Goal: Information Seeking & Learning: Check status

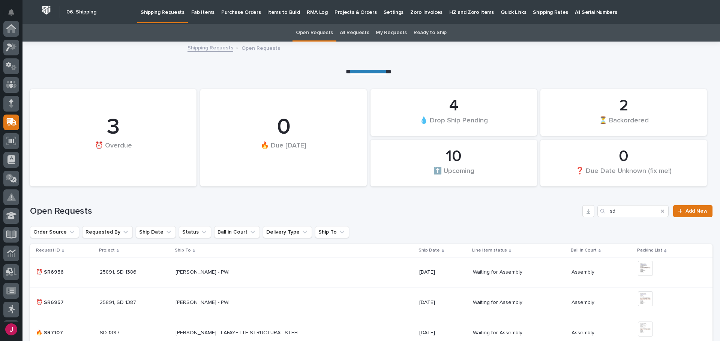
scroll to position [94, 0]
click at [206, 14] on p "Fab Items" at bounding box center [202, 8] width 23 height 16
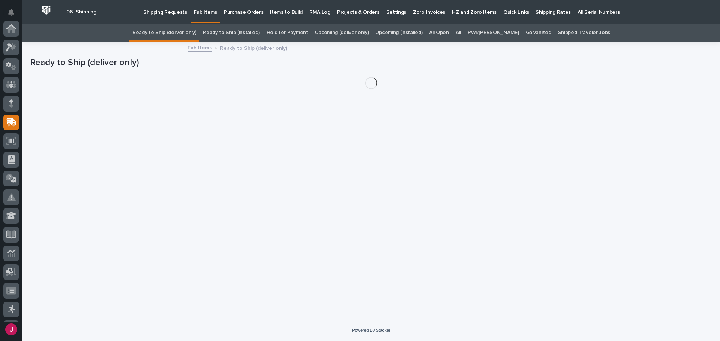
scroll to position [94, 0]
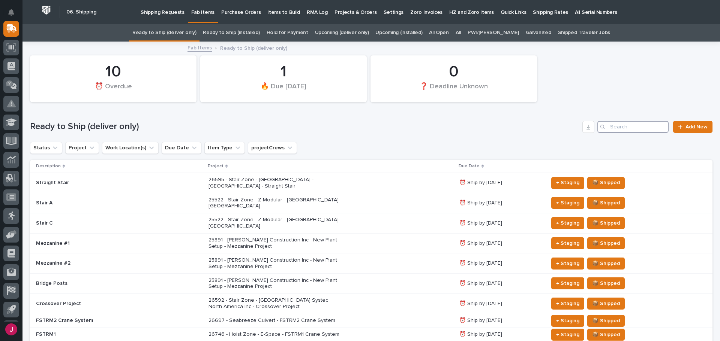
click at [635, 127] on input "Search" at bounding box center [632, 127] width 71 height 12
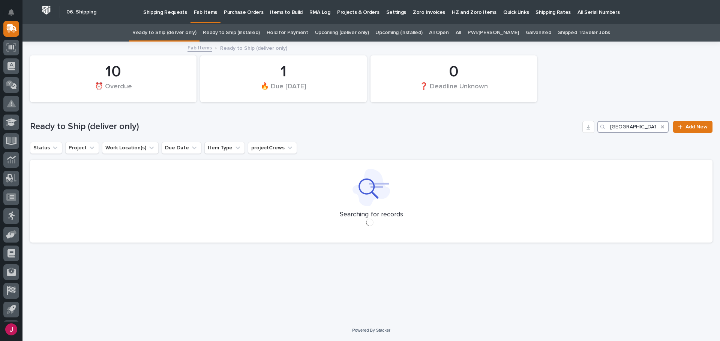
type input "[GEOGRAPHIC_DATA]"
click at [373, 134] on div "Ready to Ship (deliver only) warsaw Add New" at bounding box center [371, 124] width 682 height 36
click at [461, 29] on link "All" at bounding box center [457, 33] width 5 height 18
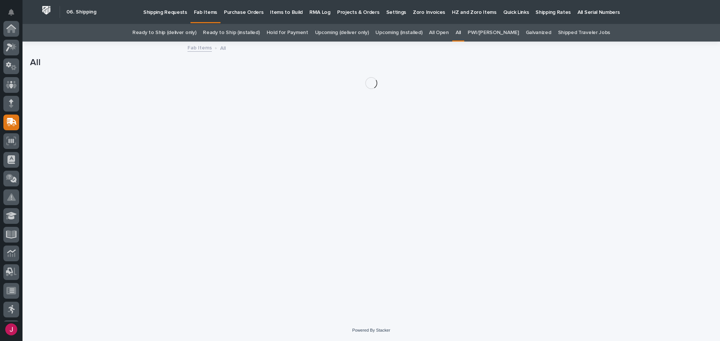
scroll to position [94, 0]
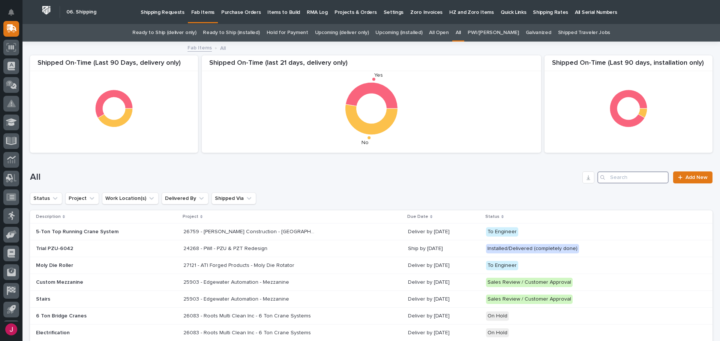
click at [630, 177] on input "Search" at bounding box center [632, 178] width 71 height 12
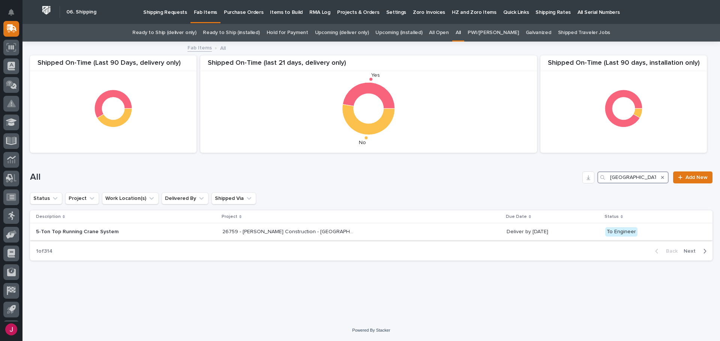
type input "[GEOGRAPHIC_DATA]"
click at [303, 227] on div "26759 - [PERSON_NAME] Construction - [GEOGRAPHIC_DATA] Department 5T Bridge Cra…" at bounding box center [361, 232] width 278 height 12
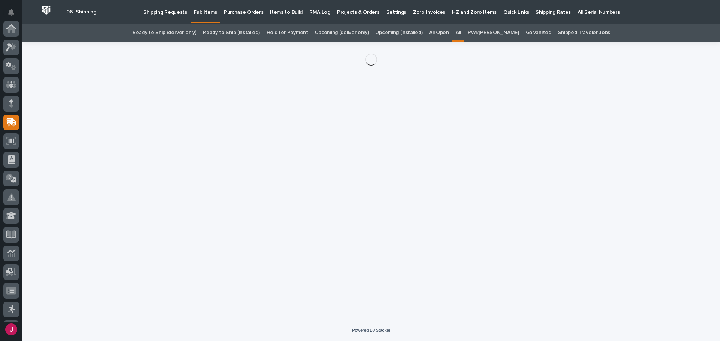
scroll to position [94, 0]
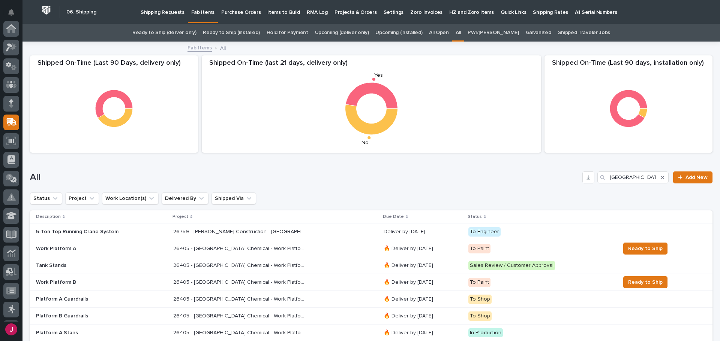
scroll to position [94, 0]
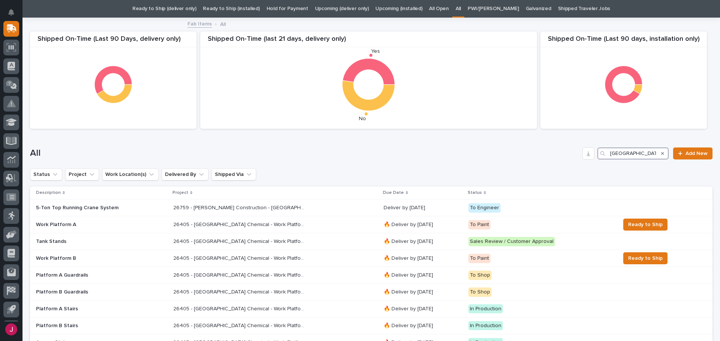
click at [644, 153] on input "[GEOGRAPHIC_DATA]" at bounding box center [632, 154] width 71 height 12
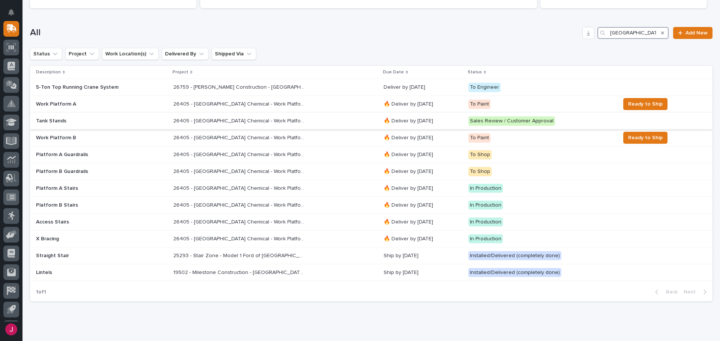
scroll to position [132, 0]
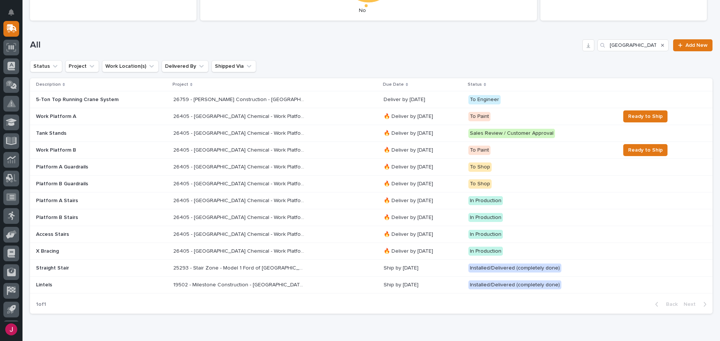
click at [321, 44] on h1 "All" at bounding box center [304, 45] width 549 height 11
click at [321, 49] on h1 "All" at bounding box center [304, 45] width 549 height 11
click at [374, 47] on h1 "All" at bounding box center [304, 45] width 549 height 11
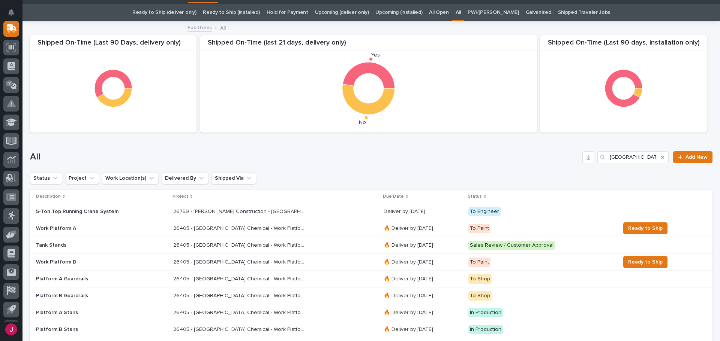
scroll to position [0, 0]
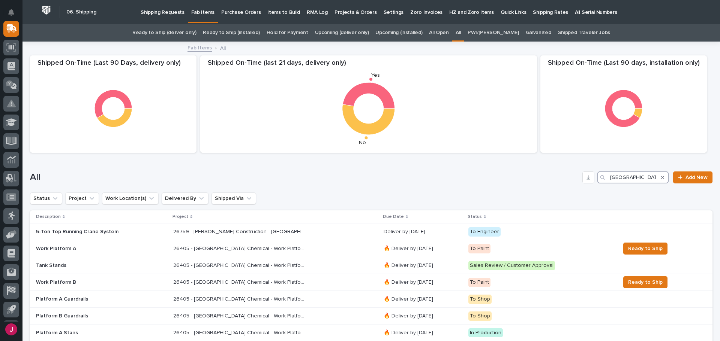
drag, startPoint x: 635, startPoint y: 178, endPoint x: 568, endPoint y: 174, distance: 66.5
click at [568, 174] on div "All warsaw Add New" at bounding box center [371, 178] width 682 height 12
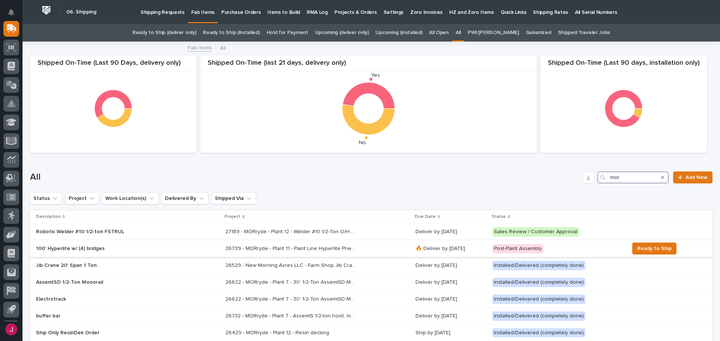
type input "mor"
click at [225, 249] on p "26739 - MORryde - Plant 11 - Paint Line Hyperlite Pneumatic Crane" at bounding box center [291, 248] width 133 height 8
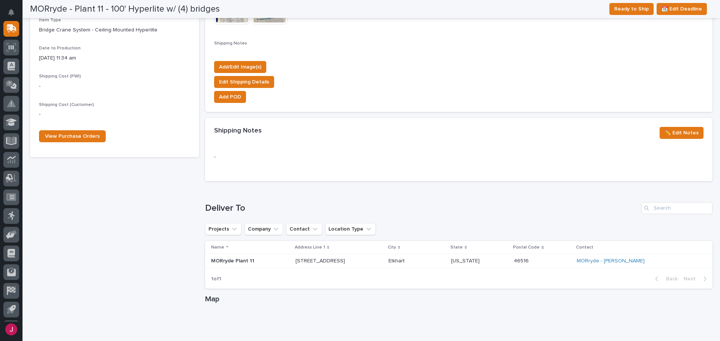
scroll to position [140, 0]
